Goal: Find specific page/section: Find specific page/section

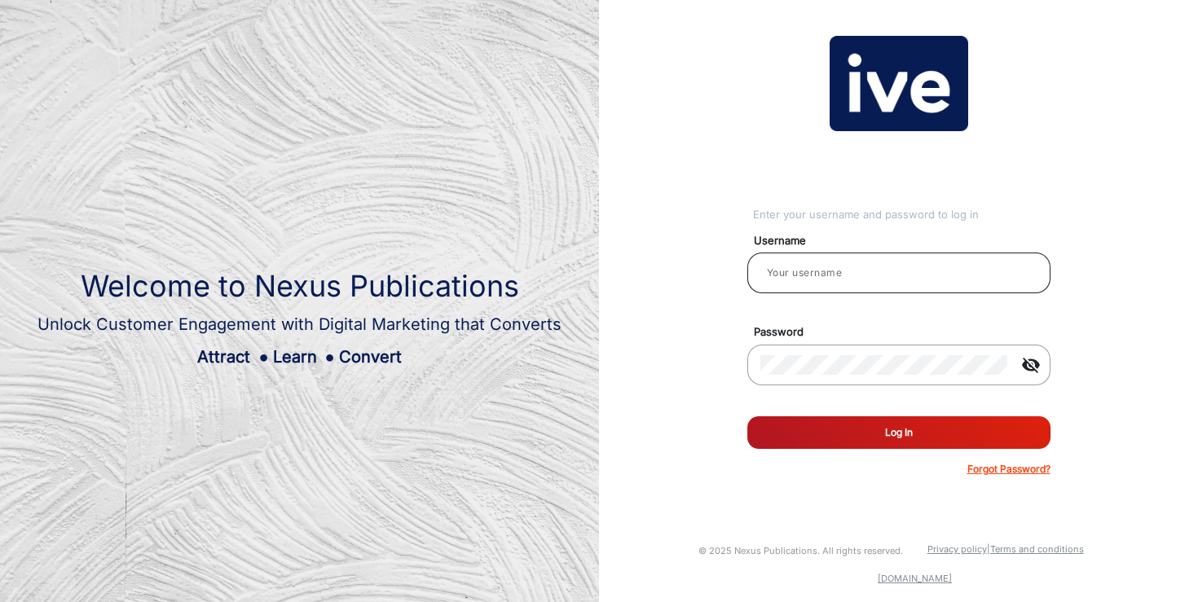
click at [829, 284] on div at bounding box center [899, 273] width 277 height 46
click at [835, 262] on div at bounding box center [899, 273] width 277 height 46
click at [832, 268] on input "email" at bounding box center [899, 273] width 277 height 20
type input "[PERSON_NAME]"
click at [889, 433] on button "Log In" at bounding box center [899, 433] width 303 height 33
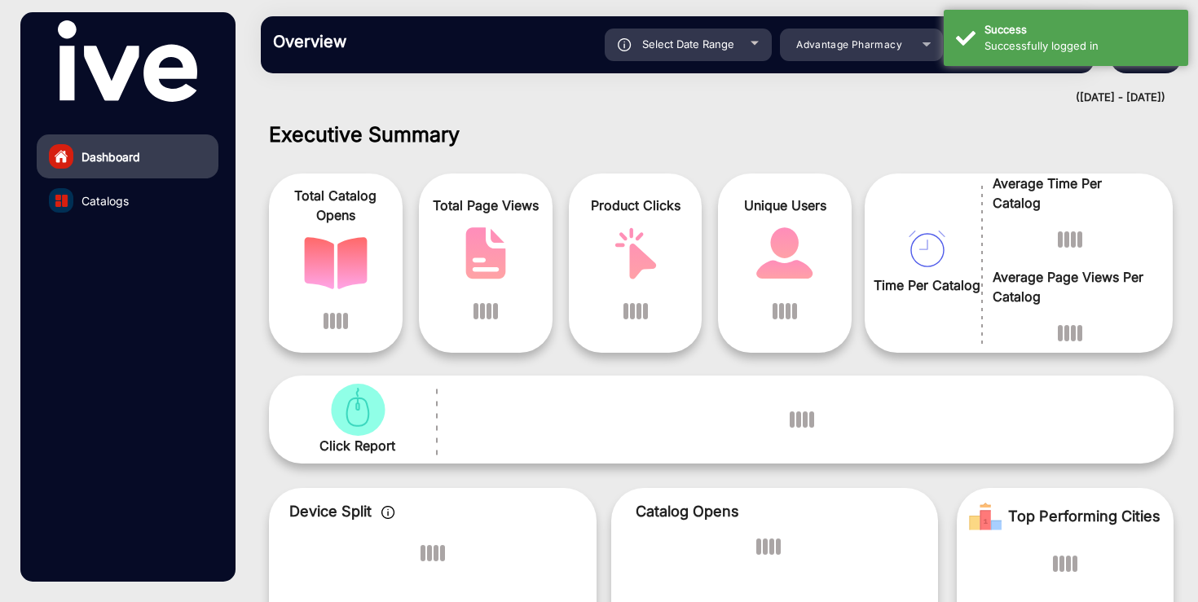
scroll to position [12, 0]
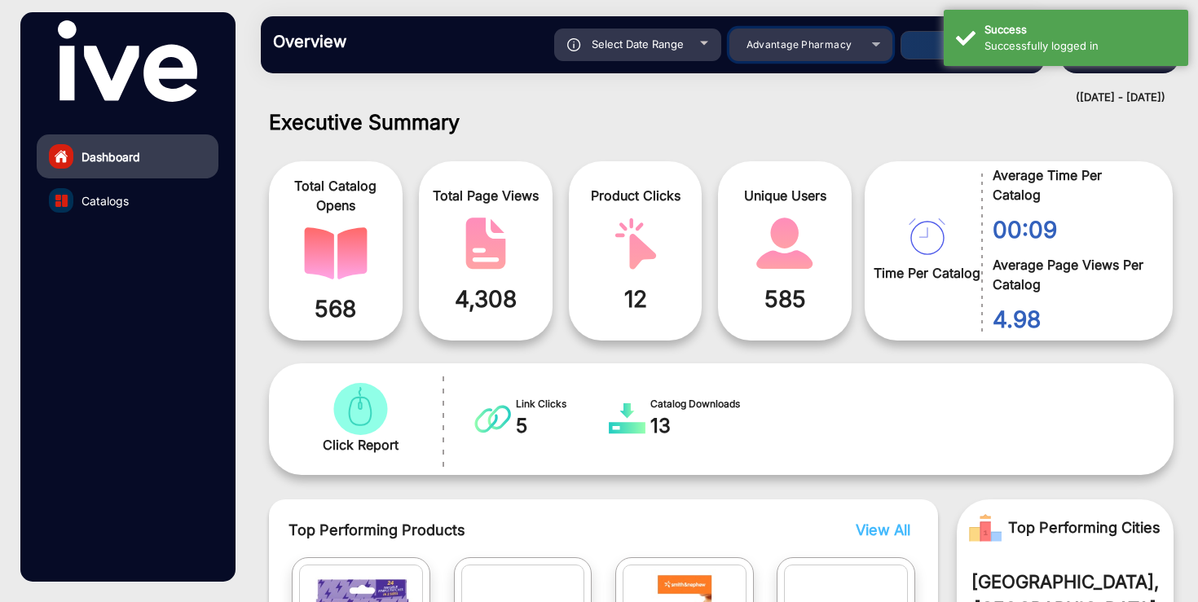
click at [814, 40] on span "Advantage Pharmacy" at bounding box center [800, 44] width 106 height 12
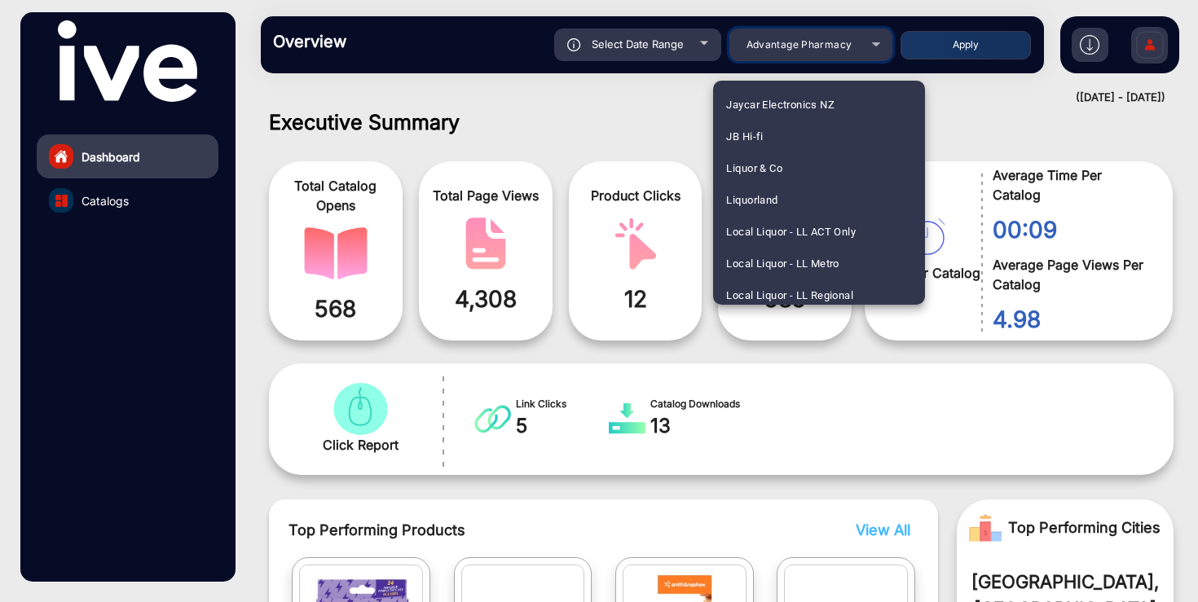
scroll to position [1685, 0]
click at [776, 136] on mat-option "JB Hi-fi" at bounding box center [819, 135] width 212 height 32
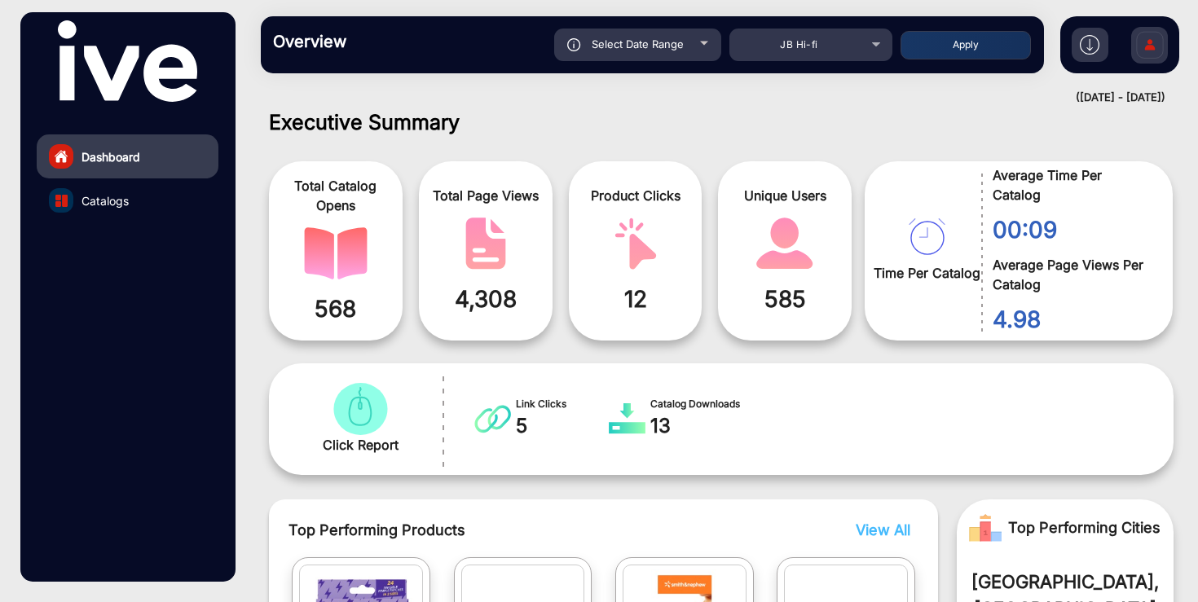
click at [657, 48] on span "Select Date Range" at bounding box center [638, 43] width 92 height 13
type input "[DATE]"
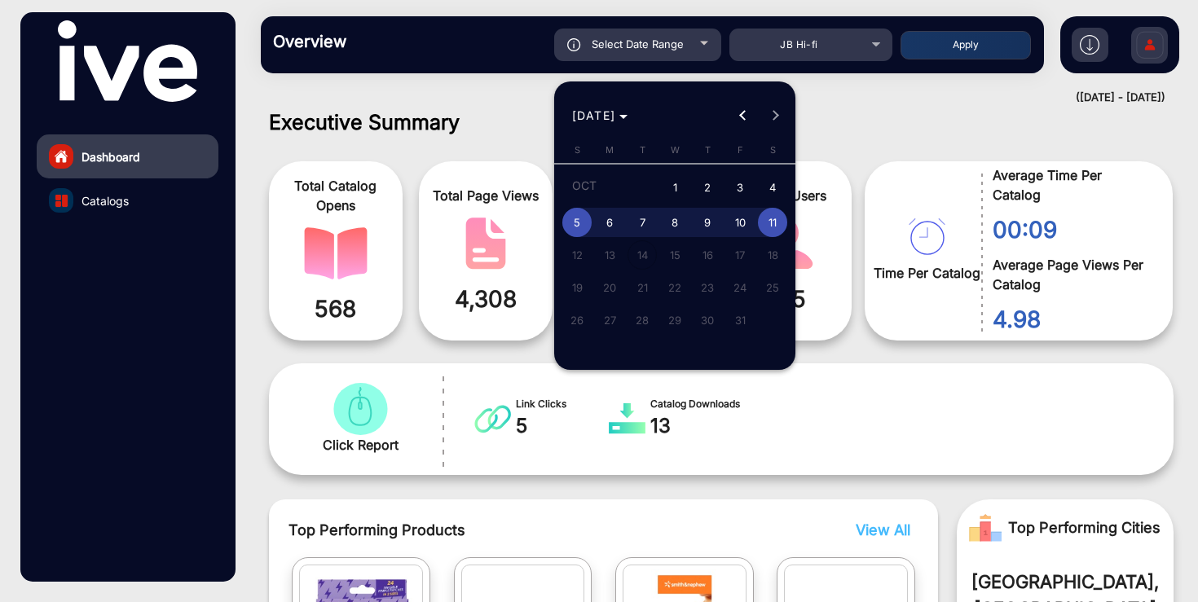
click at [682, 185] on span "1" at bounding box center [674, 188] width 29 height 33
type input "[DATE]"
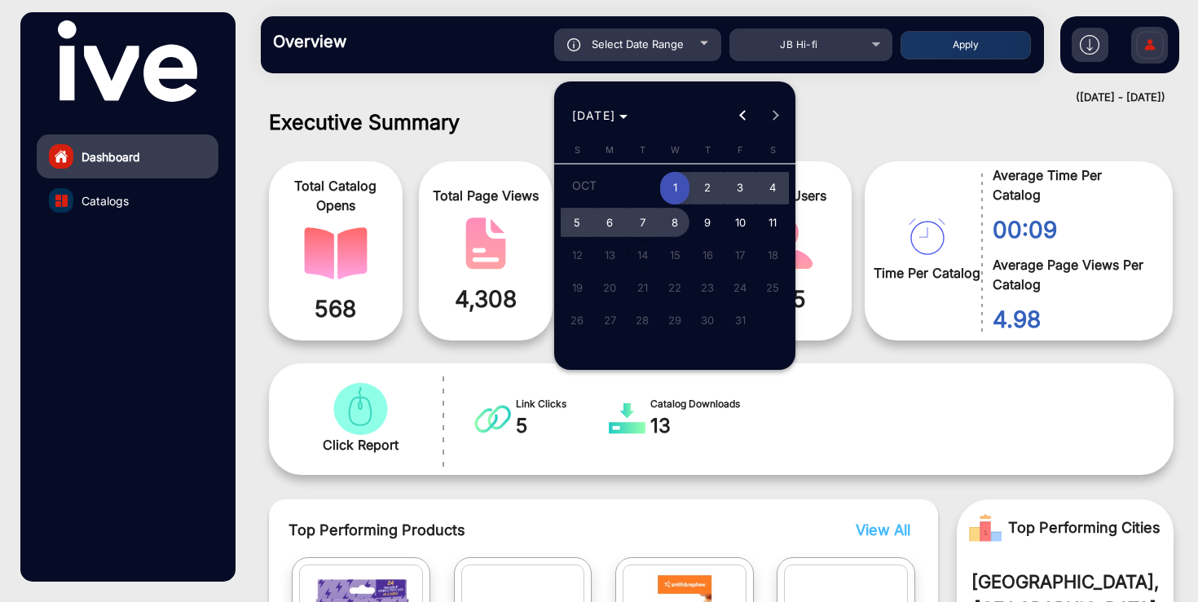
click at [682, 219] on span "8" at bounding box center [674, 222] width 29 height 29
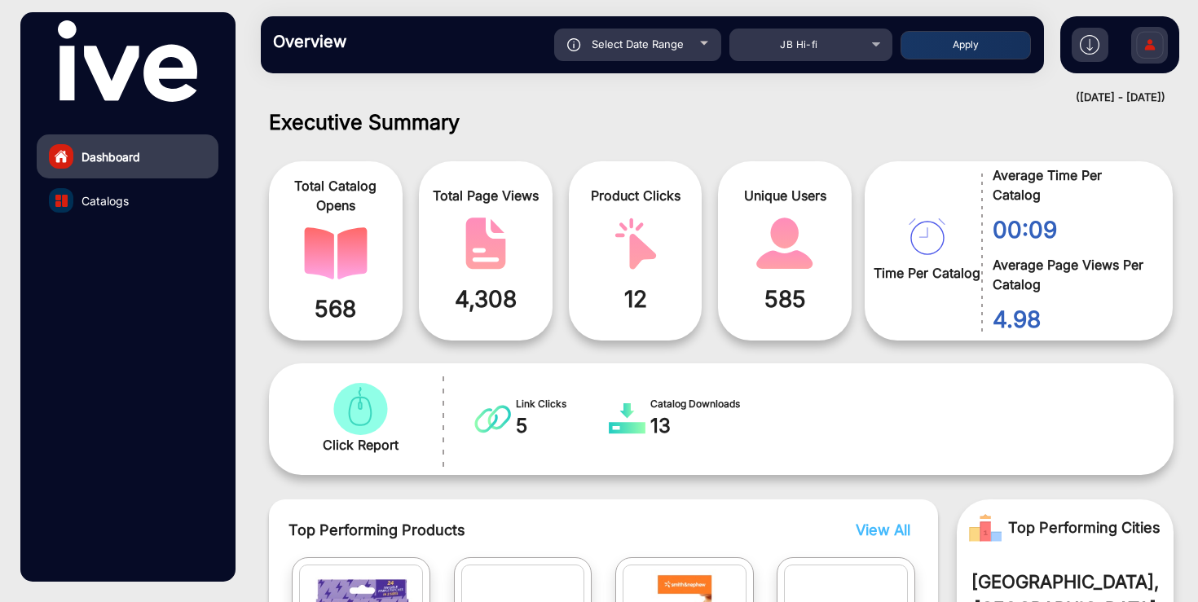
type input "[DATE]"
click at [963, 47] on button "Apply" at bounding box center [966, 45] width 130 height 29
type input "[DATE]"
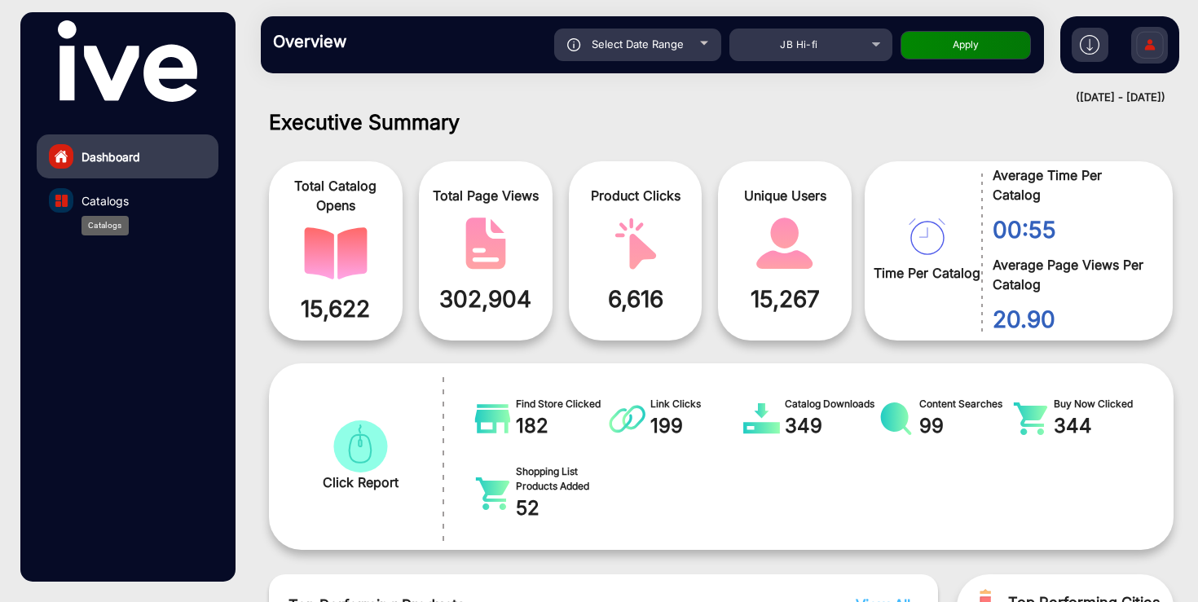
click at [115, 197] on span "Catalogs" at bounding box center [105, 200] width 47 height 17
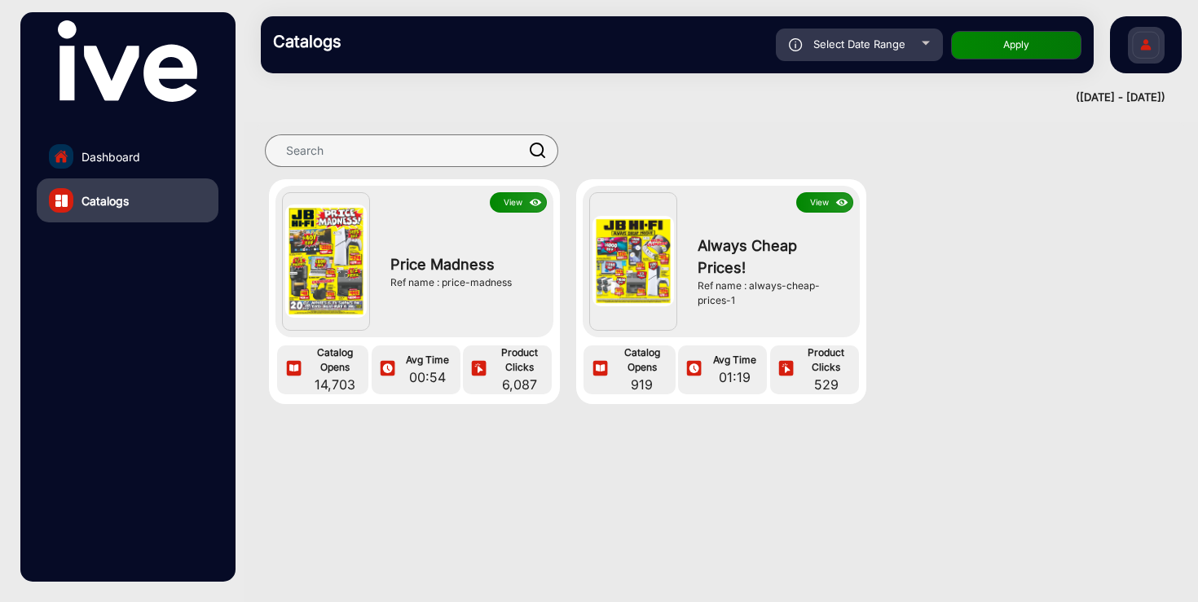
click at [511, 206] on button "View" at bounding box center [518, 202] width 57 height 20
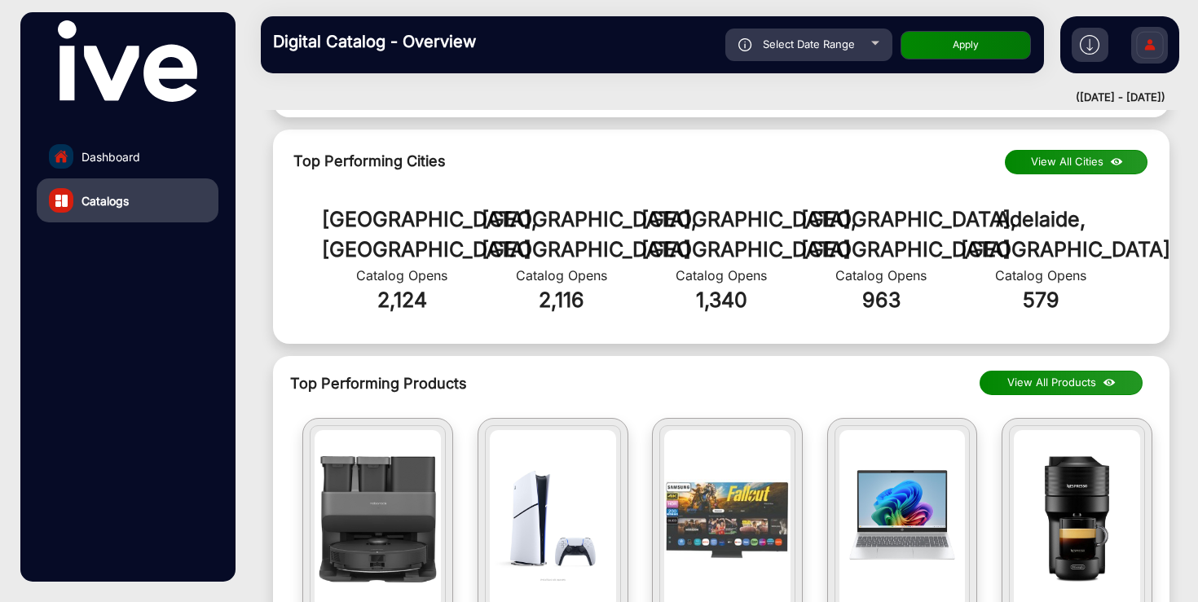
scroll to position [1012, 0]
